Goal: Task Accomplishment & Management: Manage account settings

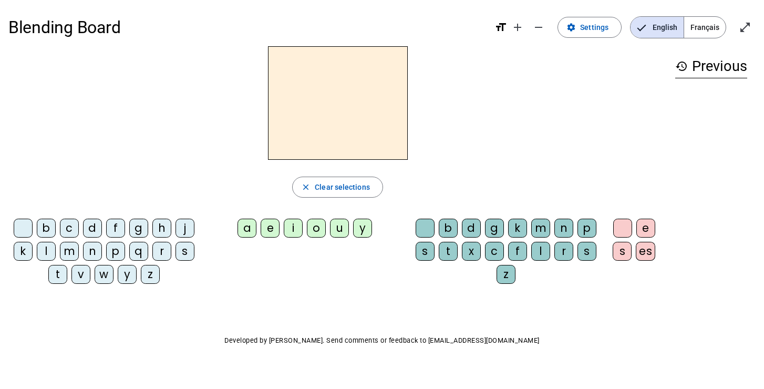
click at [118, 225] on div "f" at bounding box center [115, 228] width 19 height 19
click at [246, 226] on div "a" at bounding box center [246, 228] width 19 height 19
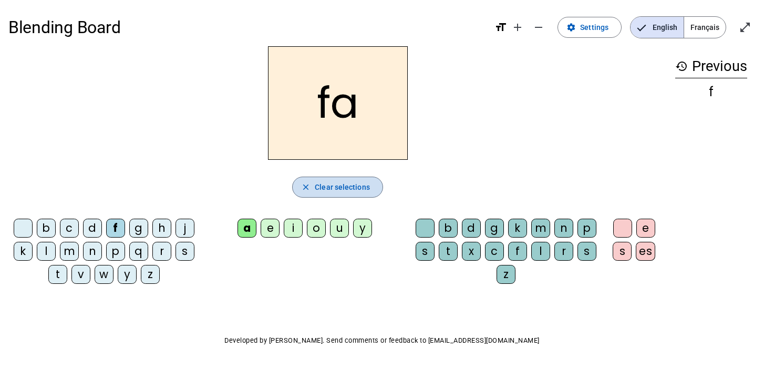
click at [349, 192] on span "Clear selections" at bounding box center [342, 187] width 55 height 13
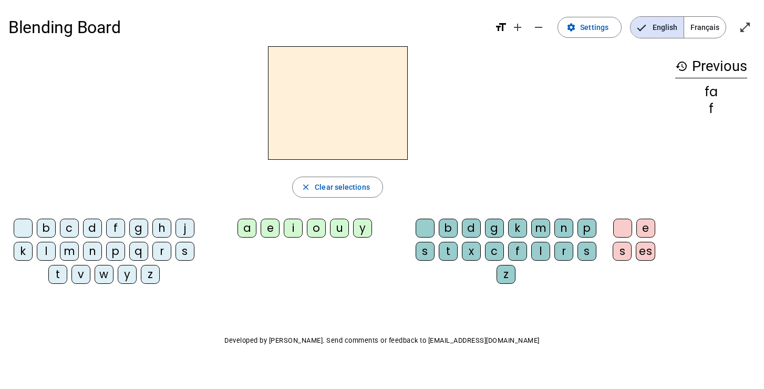
click at [130, 275] on div "y" at bounding box center [127, 274] width 19 height 19
click at [524, 225] on div "k" at bounding box center [517, 228] width 19 height 19
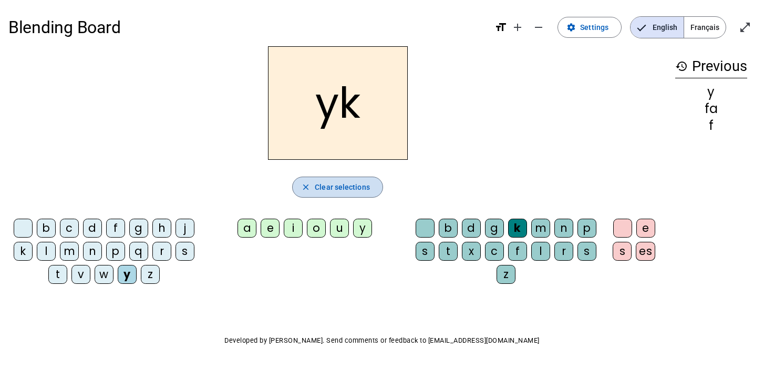
click at [328, 182] on span "Clear selections" at bounding box center [342, 187] width 55 height 13
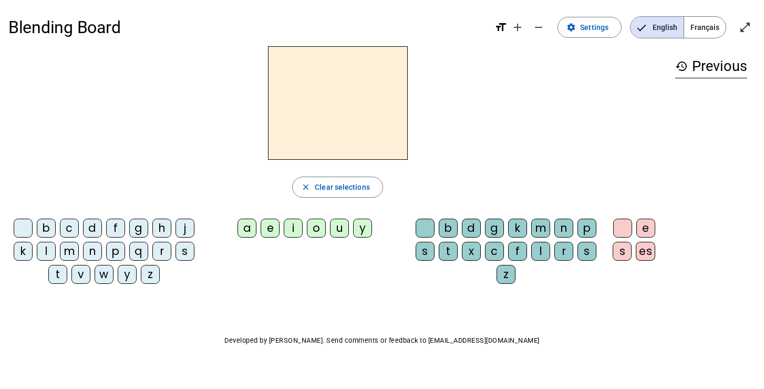
click at [700, 26] on span "Français" at bounding box center [705, 27] width 42 height 21
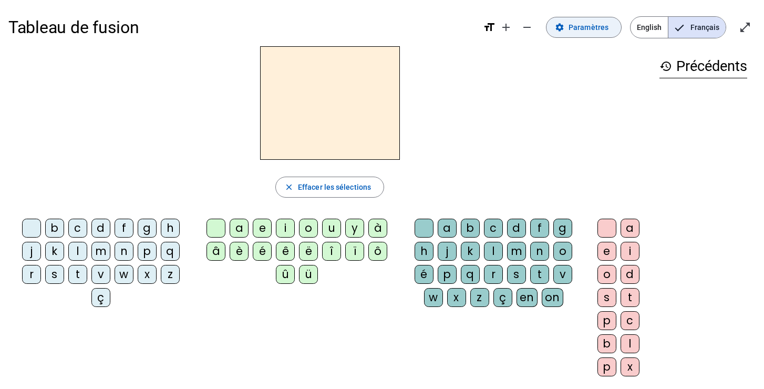
click at [591, 27] on span "Paramètres" at bounding box center [588, 27] width 40 height 13
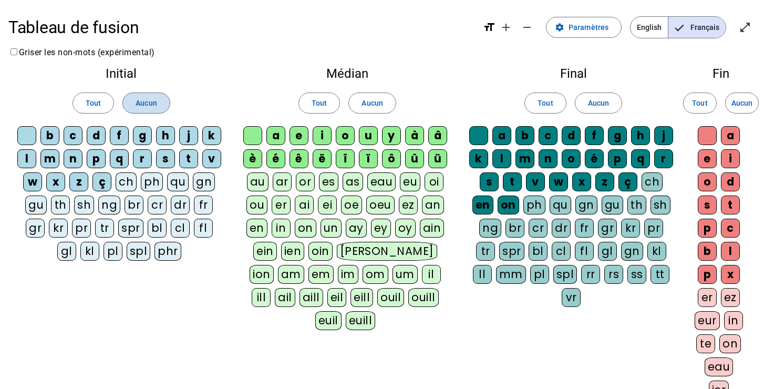
click at [148, 100] on span "Aucun" at bounding box center [146, 103] width 21 height 13
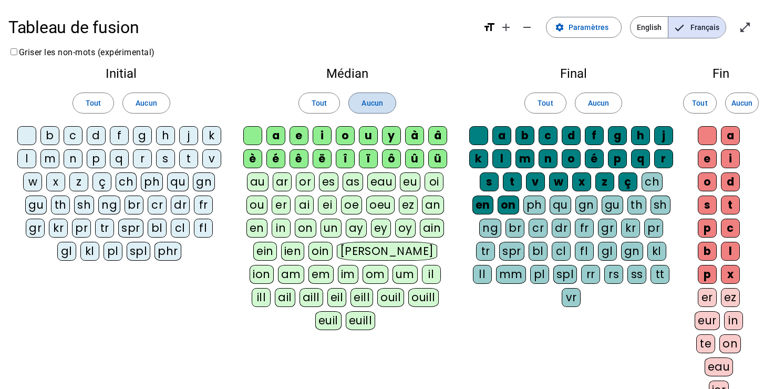
click at [379, 105] on span "Aucun" at bounding box center [371, 103] width 21 height 13
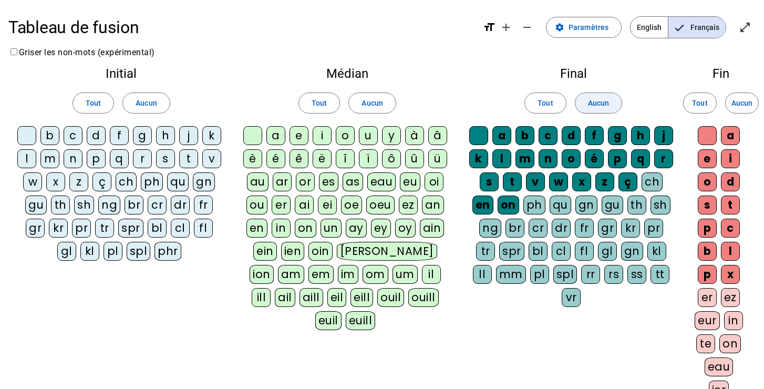
click at [609, 100] on span at bounding box center [598, 102] width 46 height 25
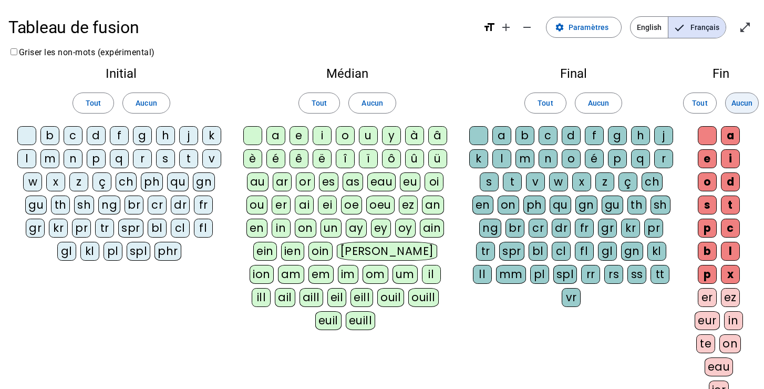
click at [738, 102] on span "Aucun" at bounding box center [741, 103] width 21 height 13
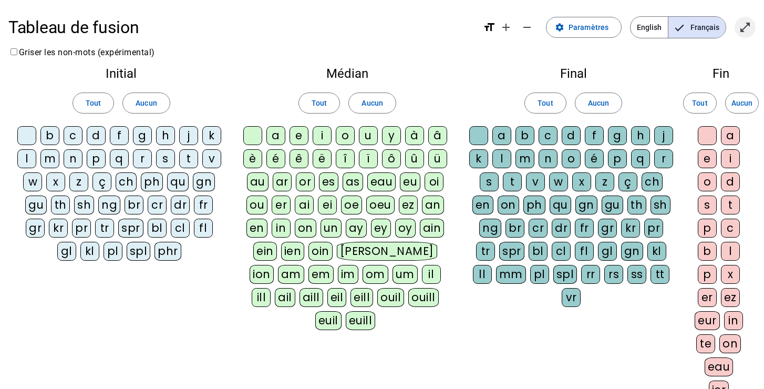
click at [744, 24] on mat-icon "open_in_full" at bounding box center [745, 27] width 13 height 13
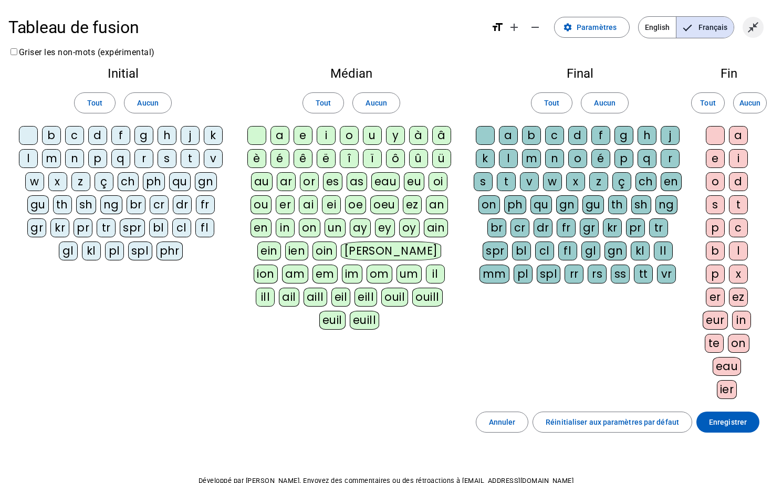
click at [756, 27] on mat-icon "close_fullscreen" at bounding box center [753, 27] width 13 height 13
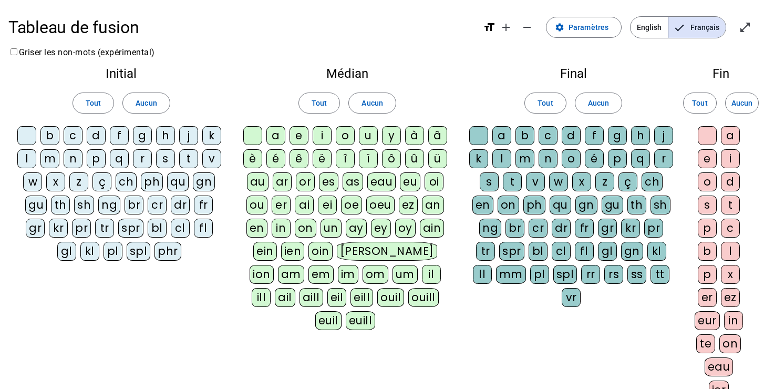
click at [50, 160] on div "m" at bounding box center [49, 158] width 19 height 19
click at [274, 136] on div "a" at bounding box center [275, 135] width 19 height 19
click at [25, 134] on div at bounding box center [26, 135] width 19 height 19
click at [251, 132] on div at bounding box center [252, 135] width 19 height 19
click at [211, 157] on div "v" at bounding box center [211, 158] width 19 height 19
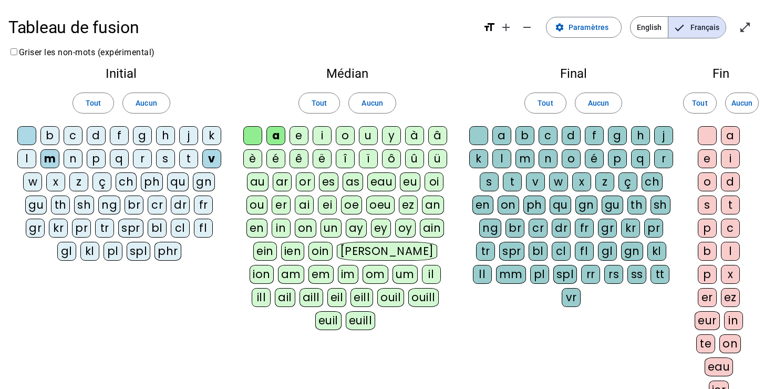
click at [190, 156] on div "t" at bounding box center [188, 158] width 19 height 19
click at [27, 160] on div "l" at bounding box center [26, 158] width 19 height 19
click at [299, 136] on div "e" at bounding box center [298, 135] width 19 height 19
click at [188, 133] on div "j" at bounding box center [188, 135] width 19 height 19
click at [74, 158] on div "n" at bounding box center [73, 158] width 19 height 19
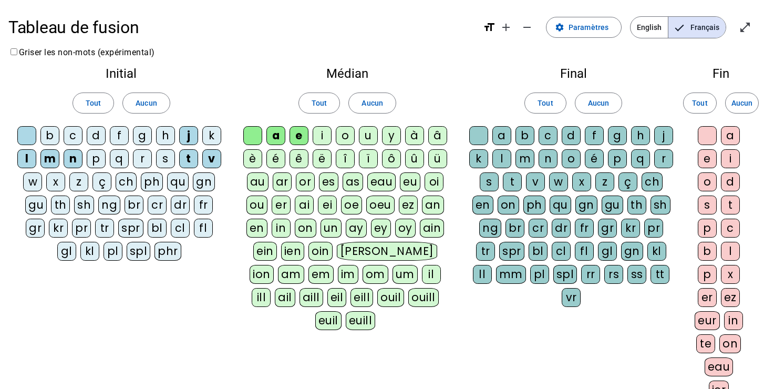
click at [98, 136] on div "d" at bounding box center [96, 135] width 19 height 19
click at [370, 136] on div "u" at bounding box center [368, 135] width 19 height 19
click at [49, 139] on div "b" at bounding box center [49, 135] width 19 height 19
click at [169, 157] on div "s" at bounding box center [165, 158] width 19 height 19
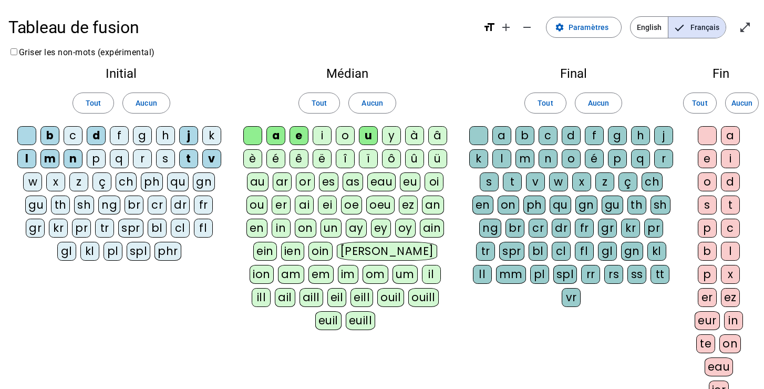
click at [488, 181] on div "s" at bounding box center [489, 181] width 19 height 19
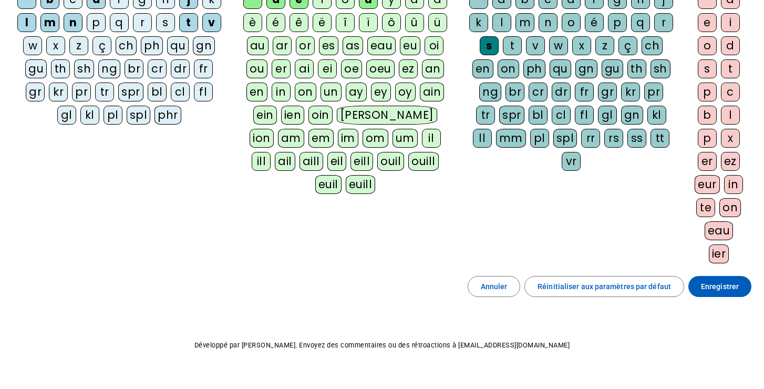
scroll to position [142, 0]
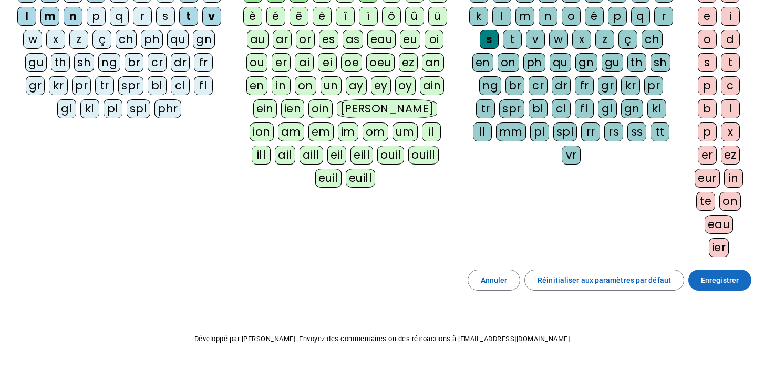
click at [720, 275] on span "Enregistrer" at bounding box center [720, 280] width 38 height 13
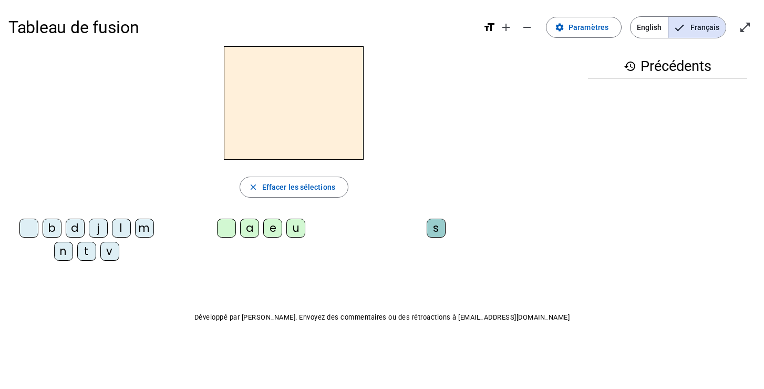
click at [147, 226] on div "m" at bounding box center [144, 228] width 19 height 19
click at [254, 229] on div "a" at bounding box center [249, 228] width 19 height 19
click at [110, 250] on div "v" at bounding box center [109, 251] width 19 height 19
click at [120, 227] on div "l" at bounding box center [121, 228] width 19 height 19
click at [83, 248] on div "t" at bounding box center [86, 251] width 19 height 19
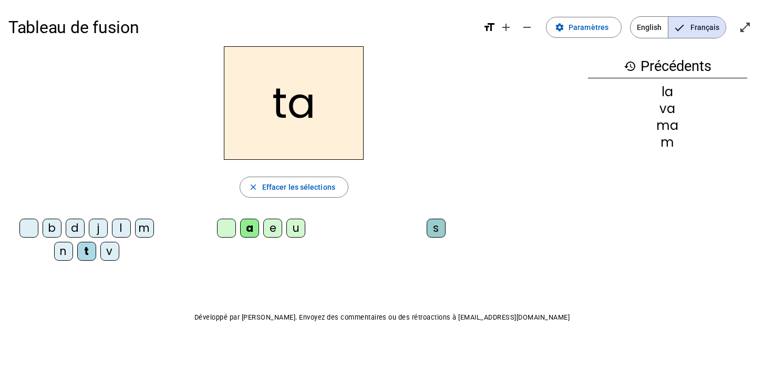
click at [120, 221] on div "l" at bounding box center [121, 228] width 19 height 19
click at [277, 223] on div "e" at bounding box center [272, 228] width 19 height 19
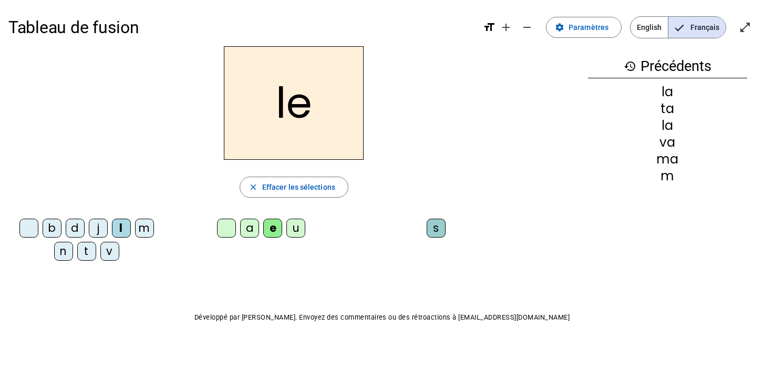
click at [100, 227] on div "j" at bounding box center [98, 228] width 19 height 19
